Goal: Task Accomplishment & Management: Manage account settings

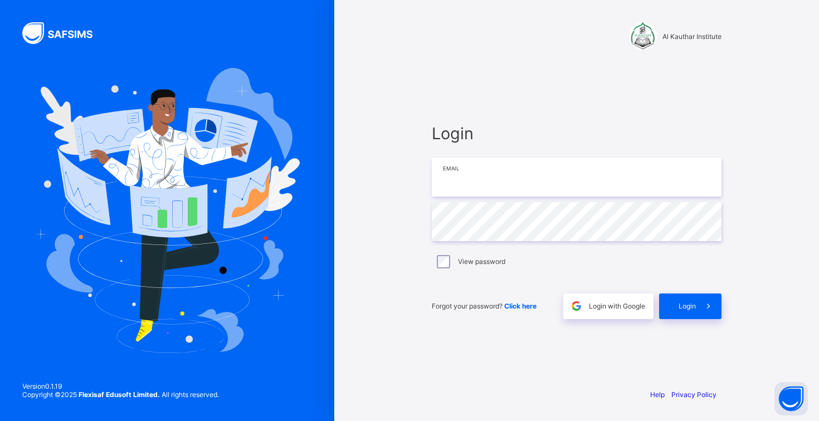
click at [500, 161] on input "email" at bounding box center [577, 177] width 290 height 39
click at [596, 299] on div "Login with Google" at bounding box center [608, 307] width 90 height 26
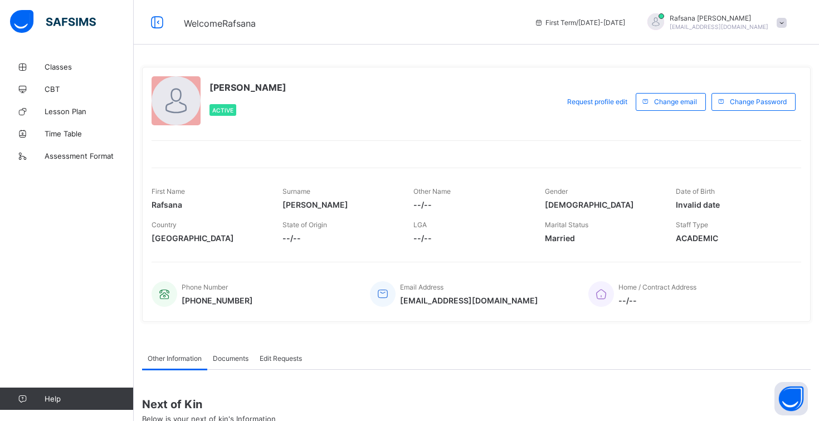
click at [575, 36] on div "First Term / [DATE]-[DATE]" at bounding box center [580, 22] width 102 height 45
drag, startPoint x: 577, startPoint y: 23, endPoint x: 601, endPoint y: 25, distance: 24.6
click at [599, 25] on span "First Term / [DATE]-[DATE]" at bounding box center [579, 22] width 91 height 8
click at [594, 27] on div "First Term / [DATE]-[DATE]" at bounding box center [580, 22] width 102 height 45
